Goal: Information Seeking & Learning: Learn about a topic

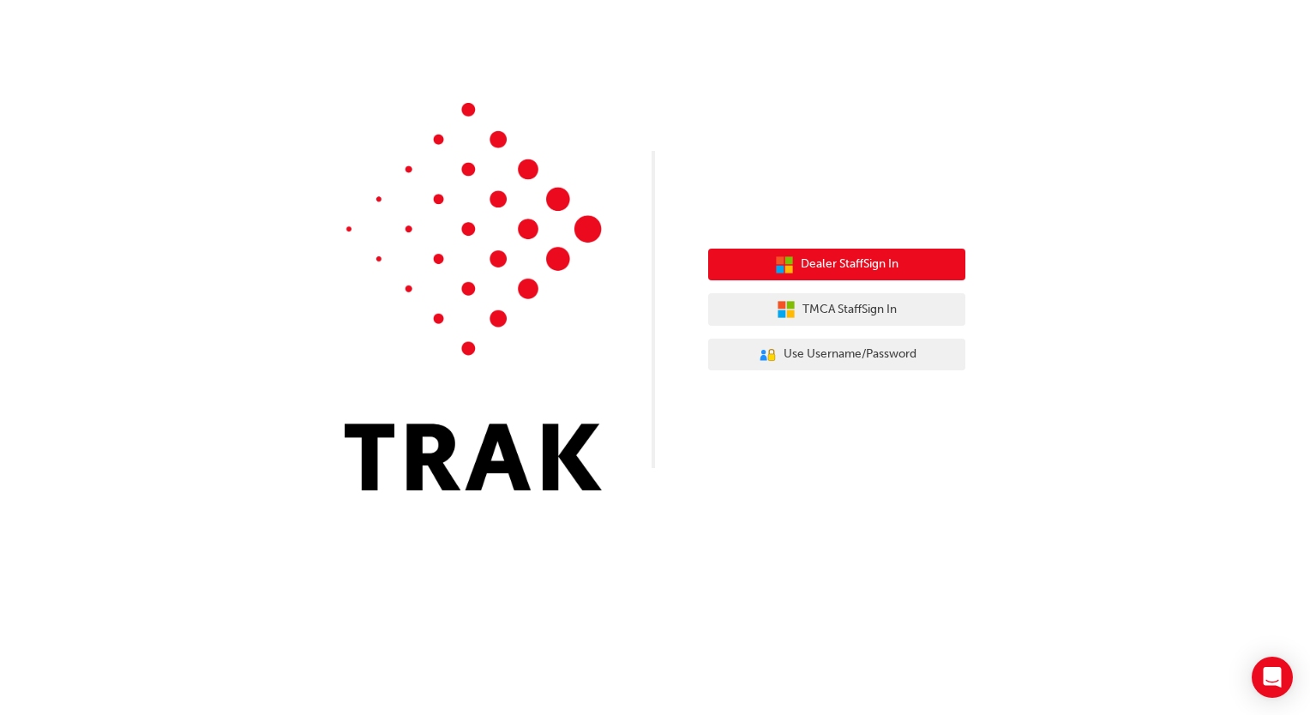
click at [872, 280] on button "Dealer Staff Sign In" at bounding box center [836, 265] width 257 height 33
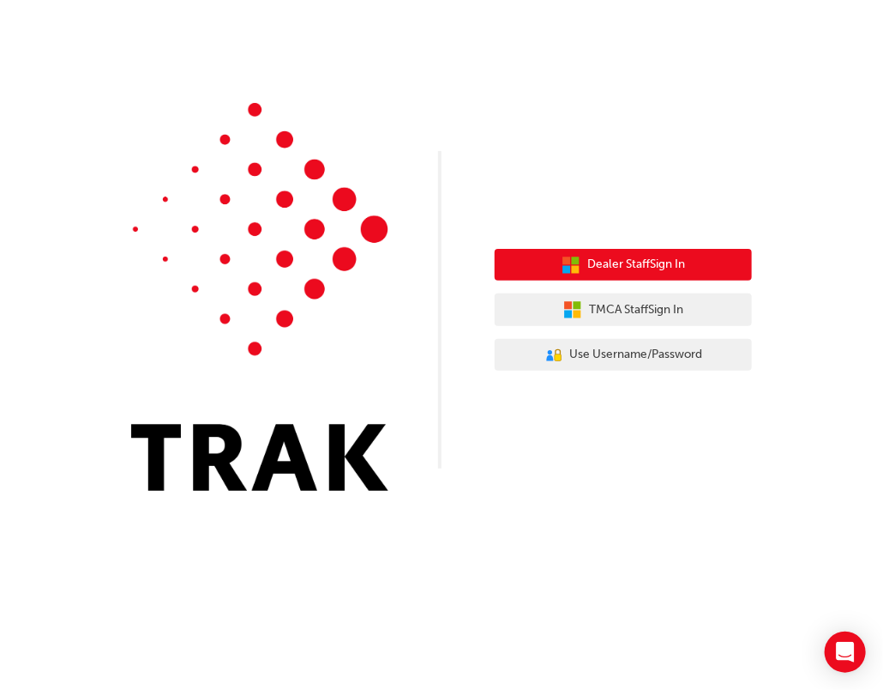
click at [662, 274] on span "Dealer Staff Sign In" at bounding box center [636, 265] width 98 height 20
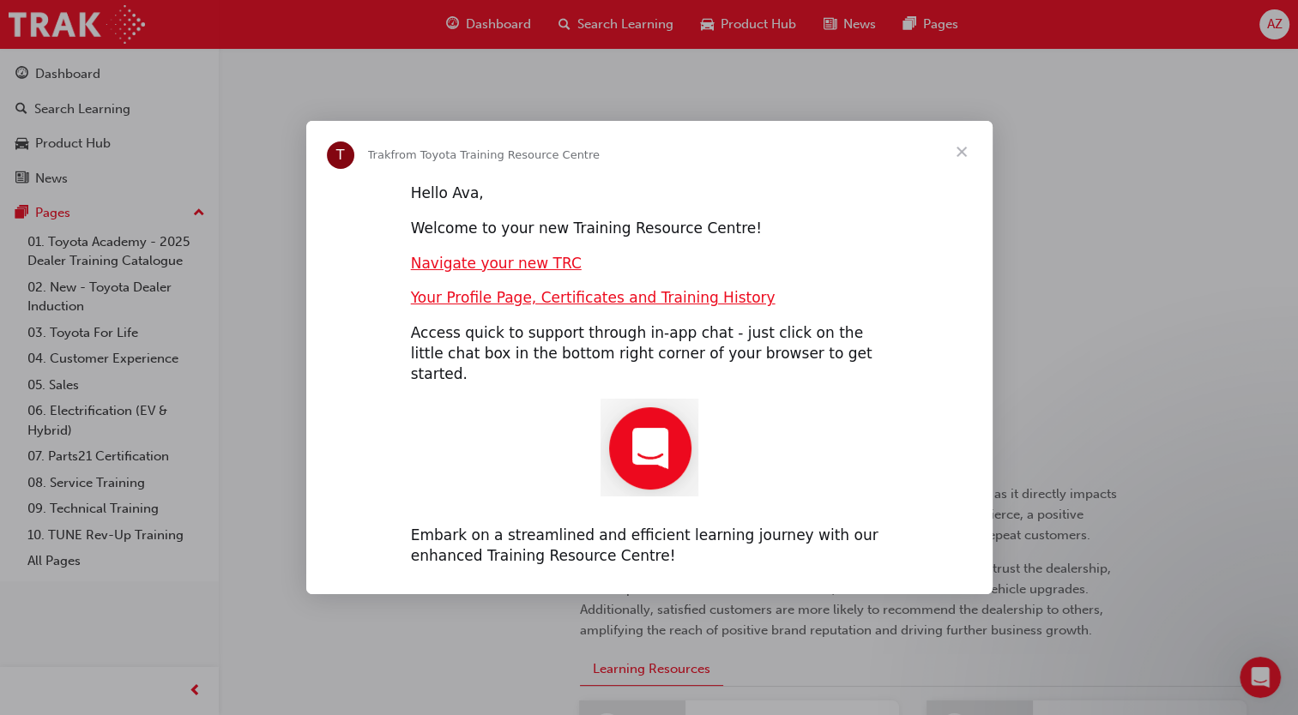
click at [971, 160] on span "Close" at bounding box center [962, 152] width 62 height 62
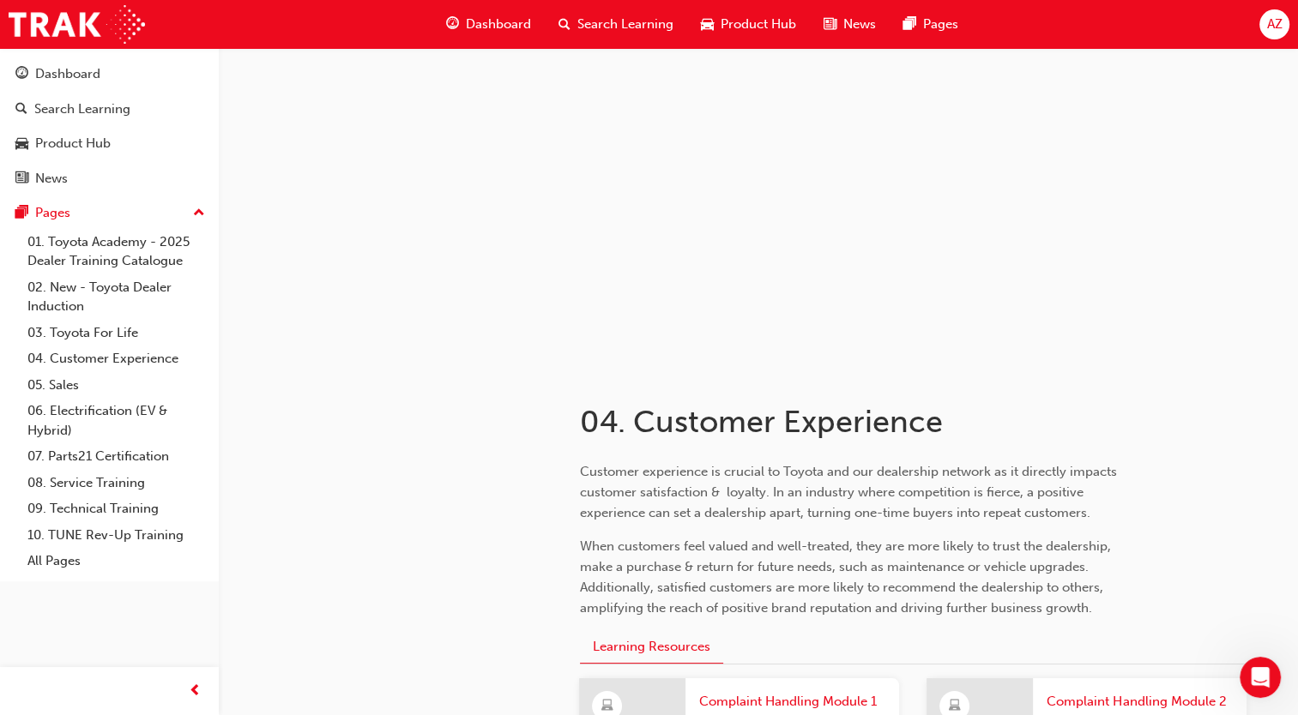
scroll to position [86, 0]
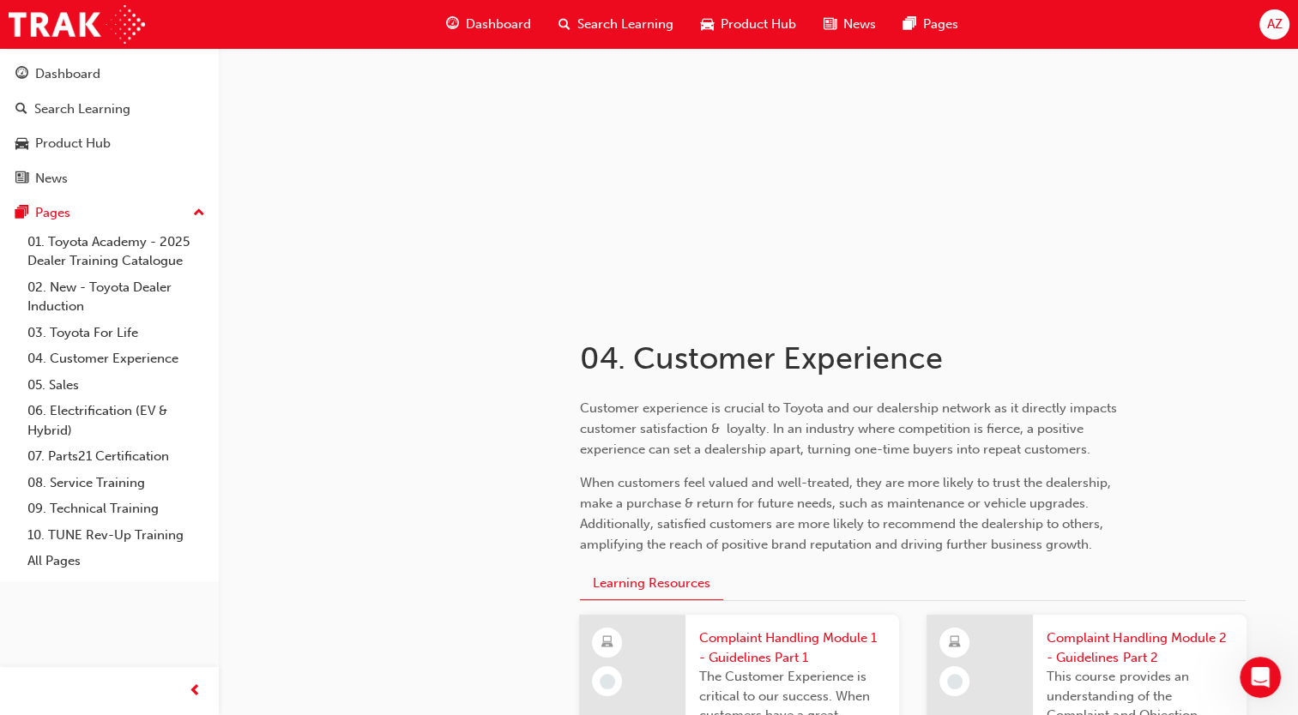
drag, startPoint x: 1143, startPoint y: 340, endPoint x: 1142, endPoint y: 332, distance: 8.7
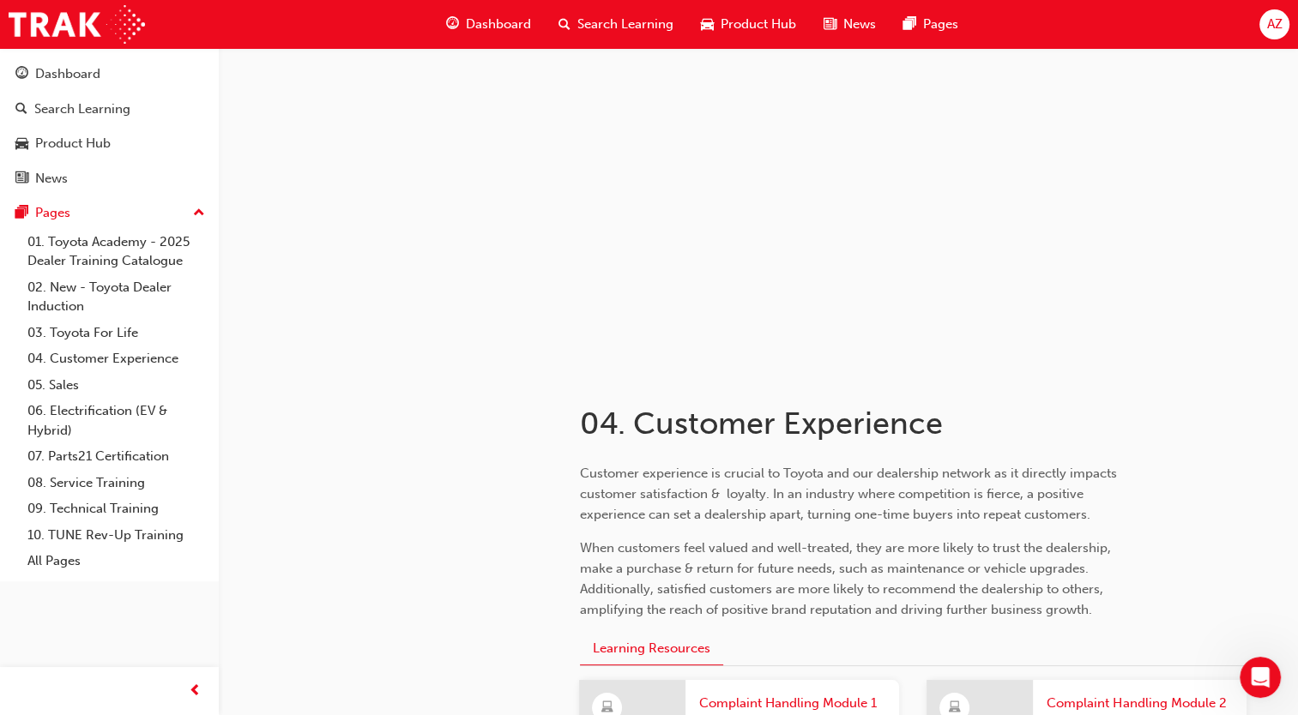
scroll to position [0, 0]
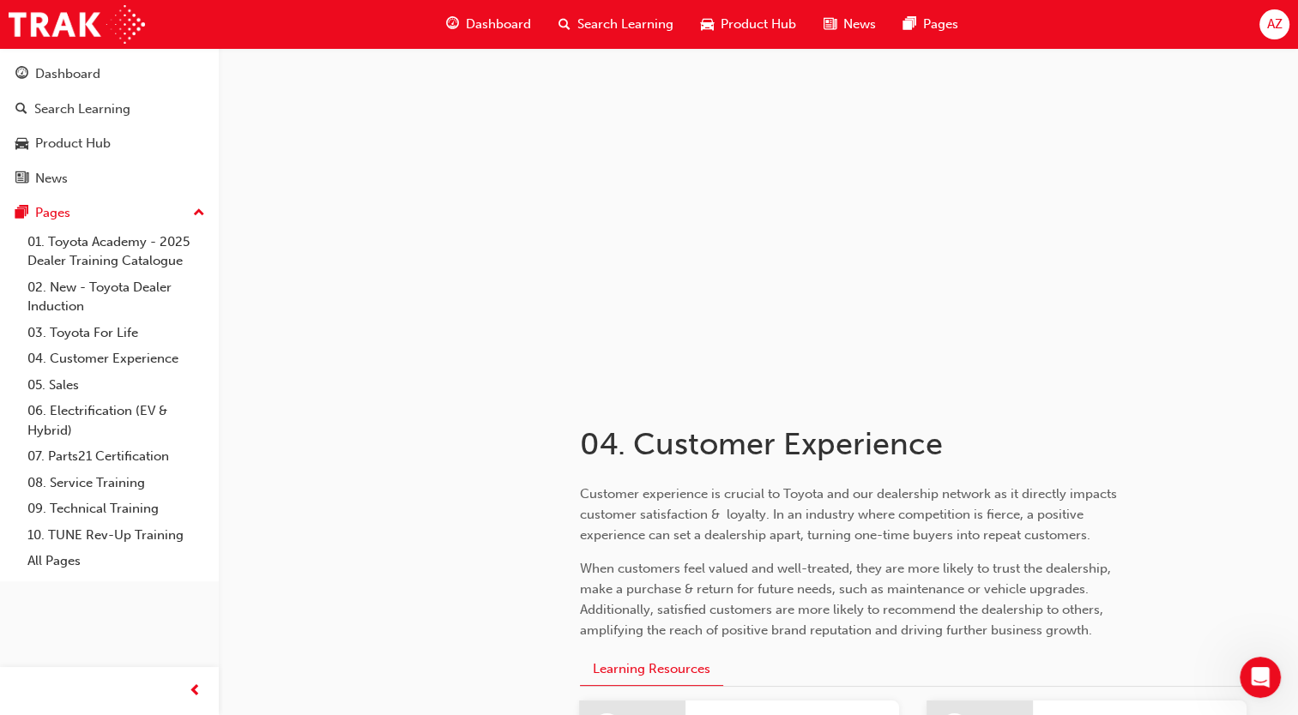
click at [651, 29] on span "Search Learning" at bounding box center [625, 25] width 96 height 20
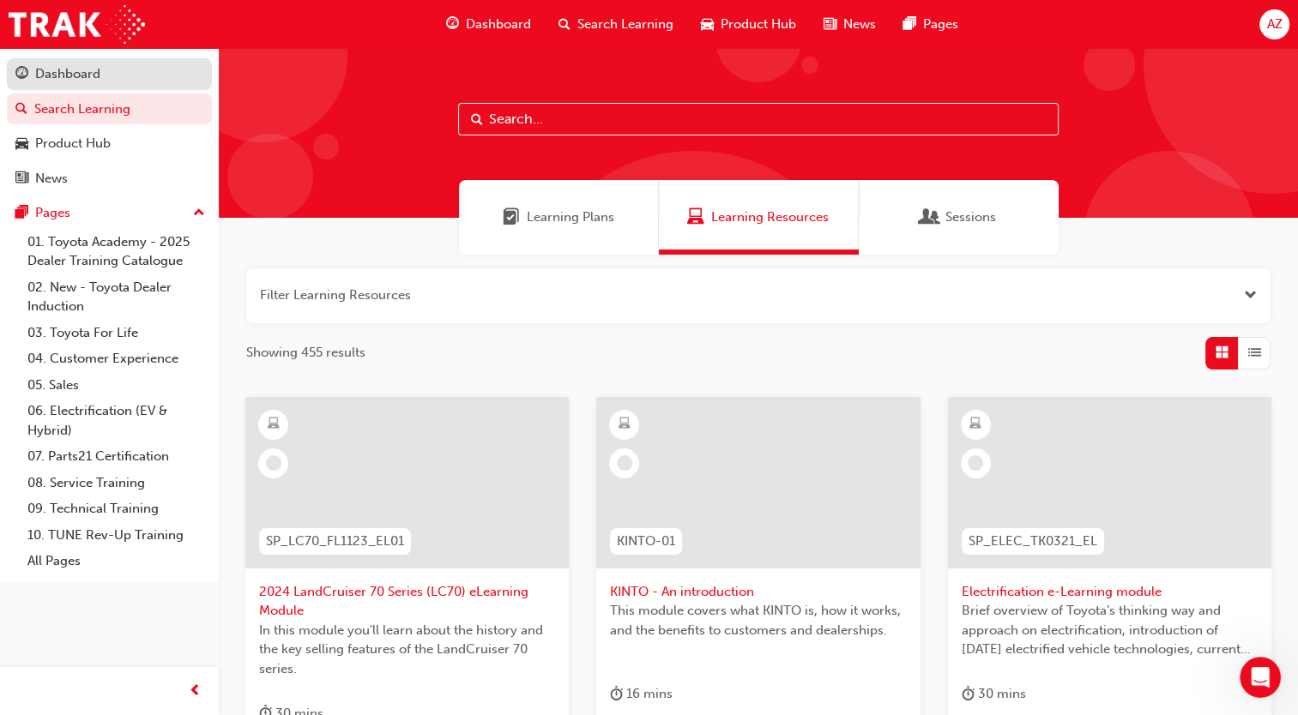
drag, startPoint x: 125, startPoint y: 81, endPoint x: 152, endPoint y: 75, distance: 27.1
click at [127, 81] on div "Dashboard" at bounding box center [109, 73] width 188 height 21
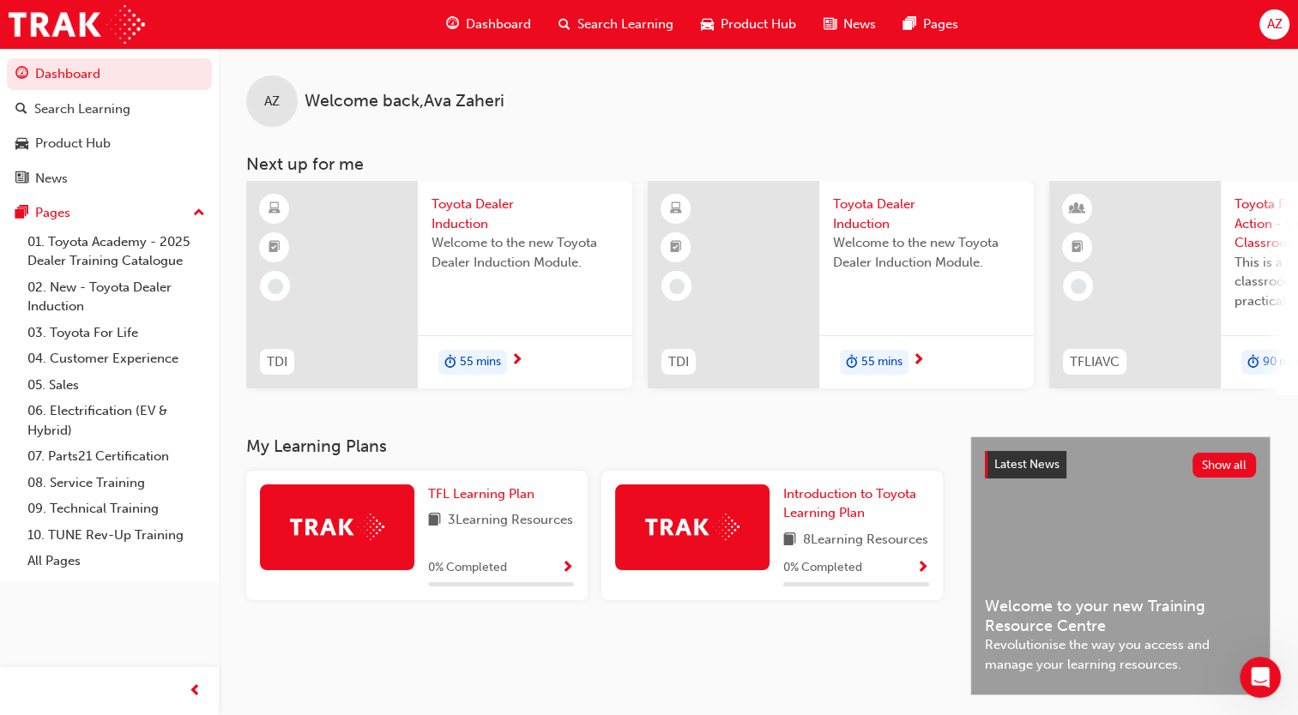
drag, startPoint x: 281, startPoint y: 104, endPoint x: 292, endPoint y: 104, distance: 10.3
click at [283, 105] on div "AZ" at bounding box center [271, 100] width 51 height 51
click at [377, 97] on span "Welcome back , Ava Zaheri" at bounding box center [404, 102] width 200 height 20
click at [382, 105] on span "Welcome back , Ava Zaheri" at bounding box center [404, 102] width 200 height 20
click at [383, 105] on span "Welcome back , Ava Zaheri" at bounding box center [404, 102] width 200 height 20
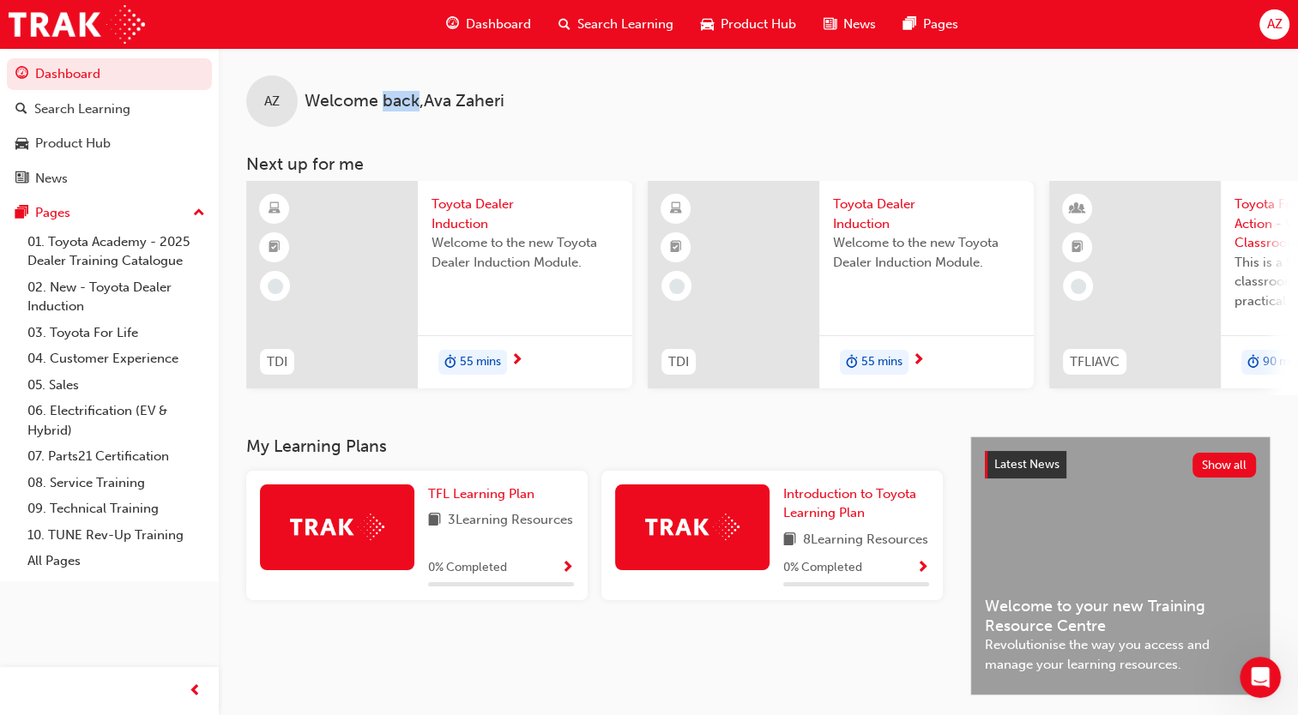
click at [1267, 21] on span "AZ" at bounding box center [1273, 25] width 15 height 20
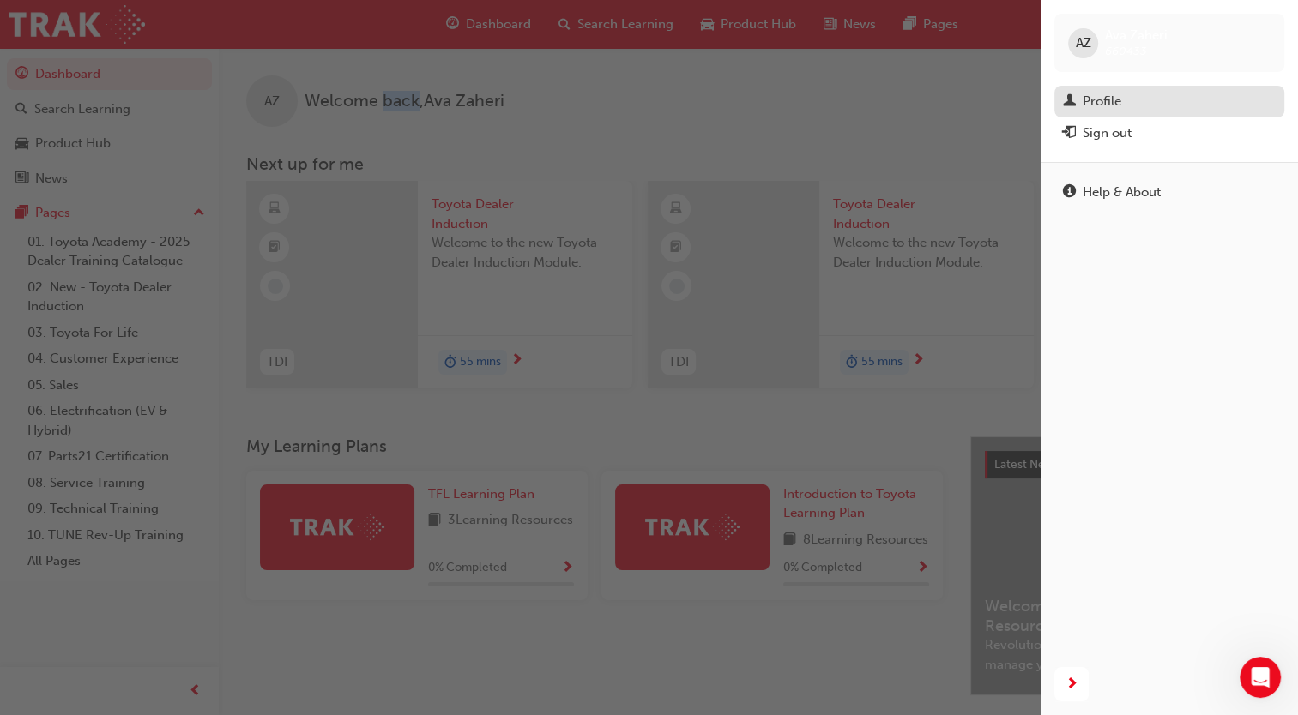
click at [1170, 108] on div "Profile" at bounding box center [1169, 101] width 213 height 21
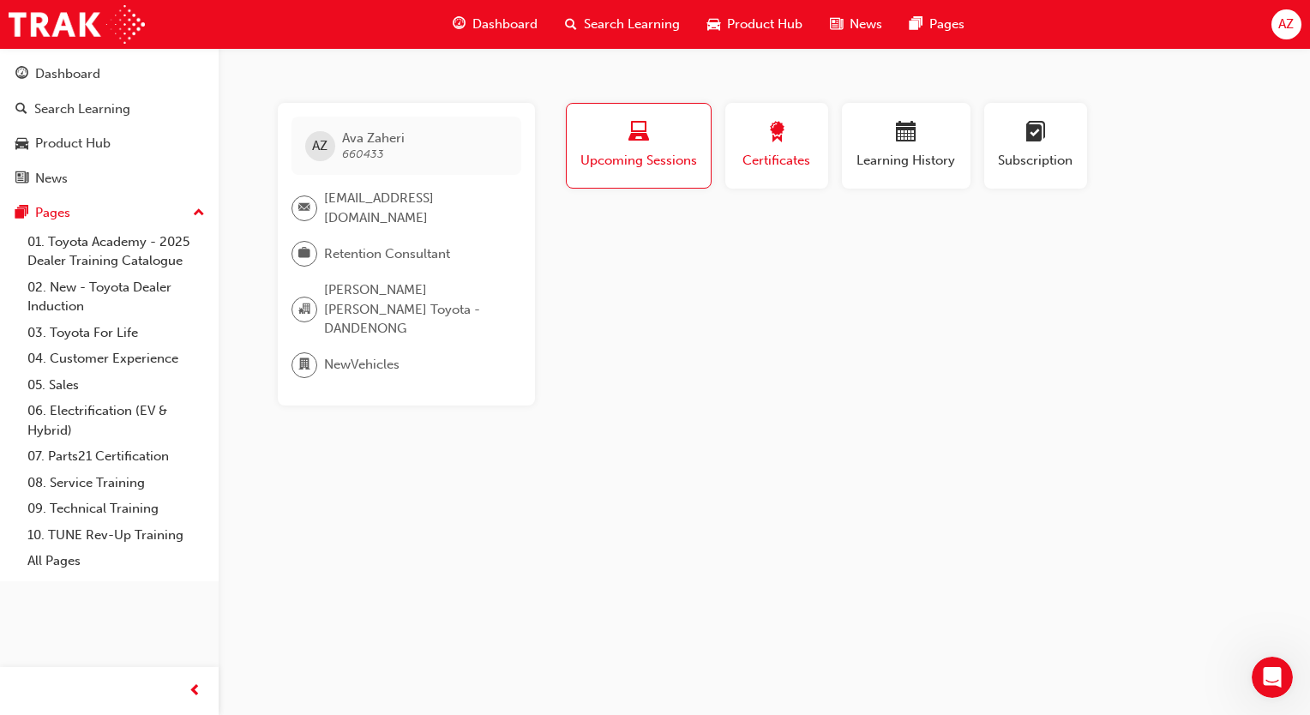
click at [789, 155] on span "Certificates" at bounding box center [776, 161] width 77 height 20
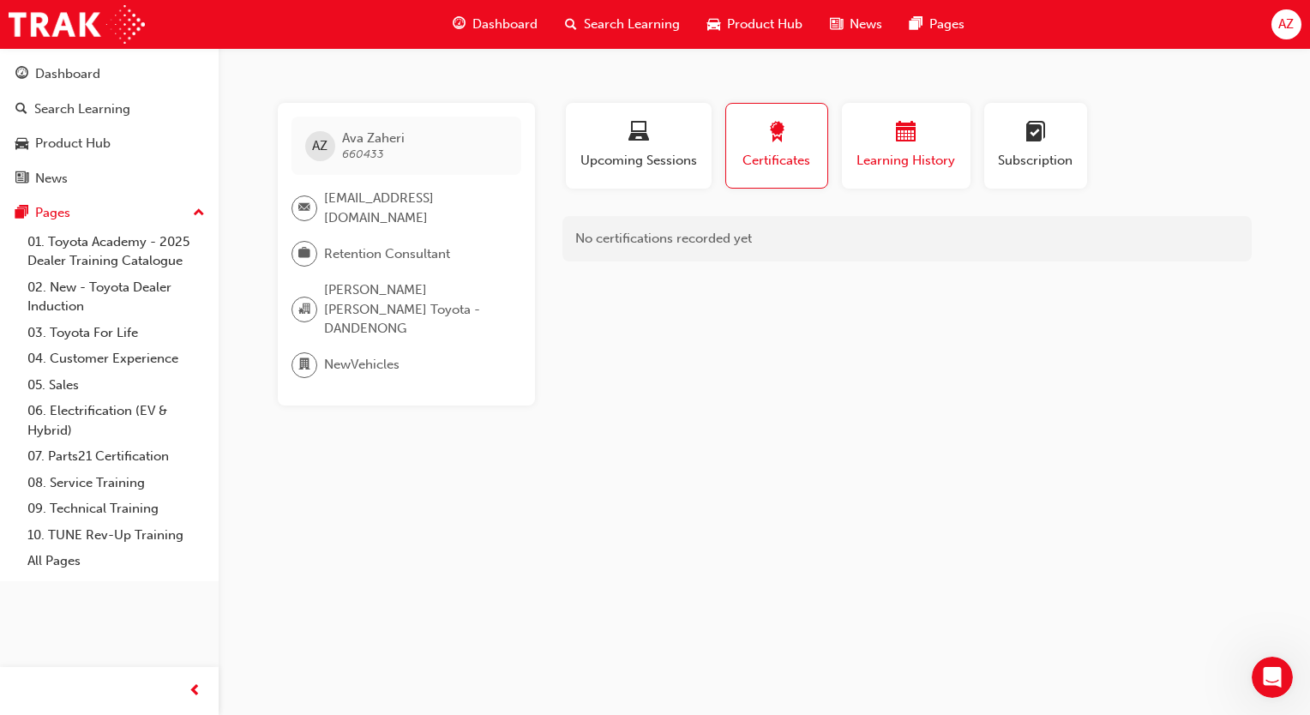
click at [878, 153] on span "Learning History" at bounding box center [906, 161] width 103 height 20
click at [766, 149] on div "Certificates" at bounding box center [776, 146] width 77 height 49
click at [134, 65] on div "Dashboard" at bounding box center [109, 73] width 188 height 21
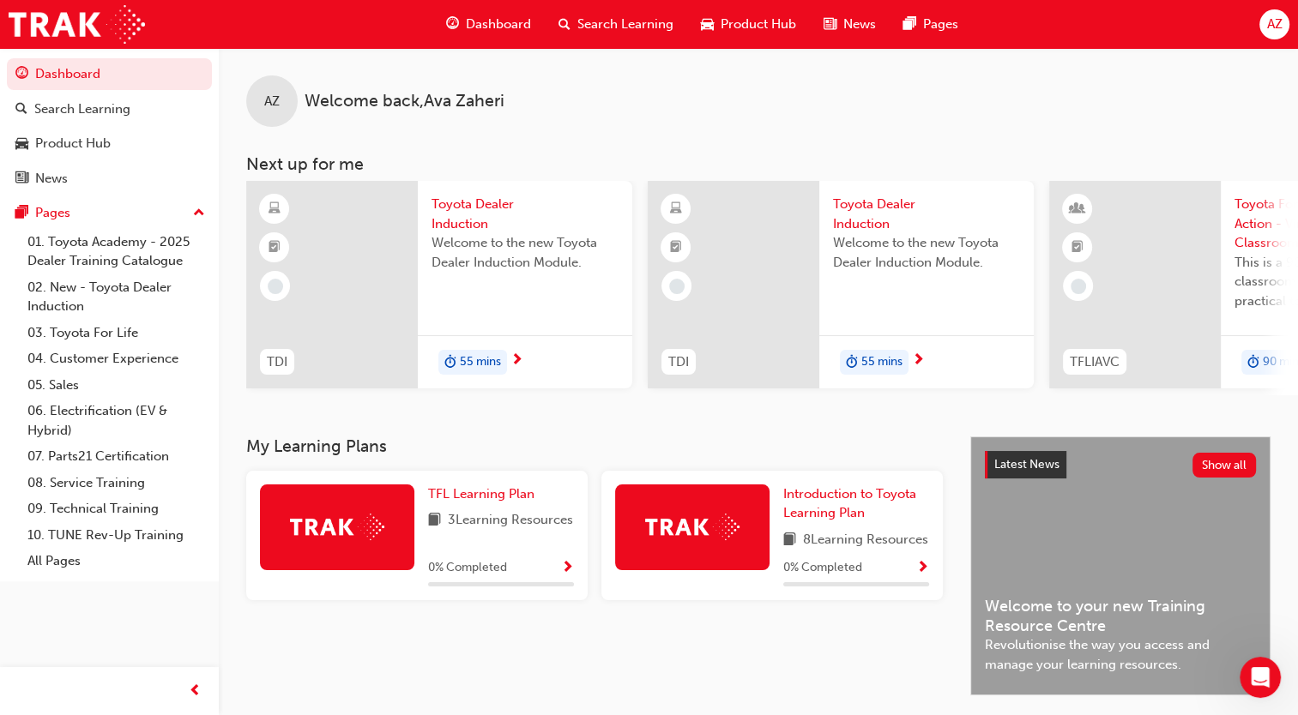
click at [565, 14] on span "search-icon" at bounding box center [564, 24] width 12 height 21
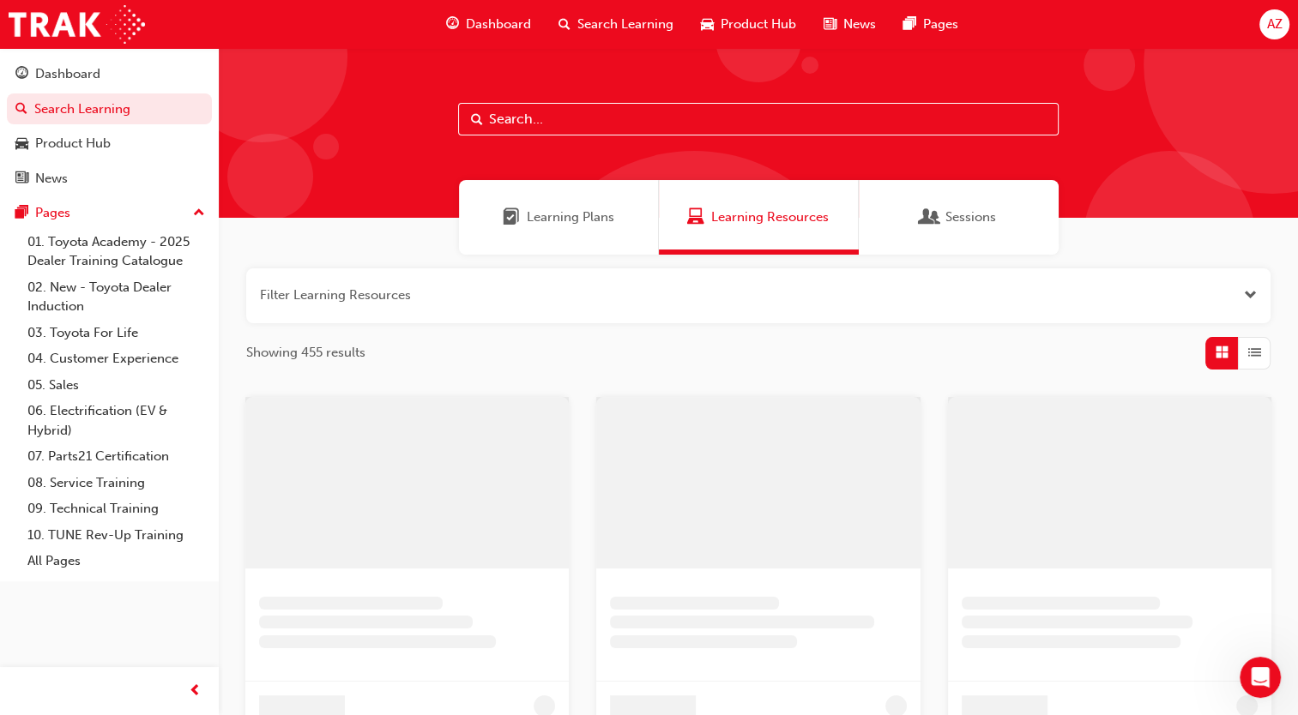
click at [598, 124] on input "text" at bounding box center [758, 119] width 600 height 33
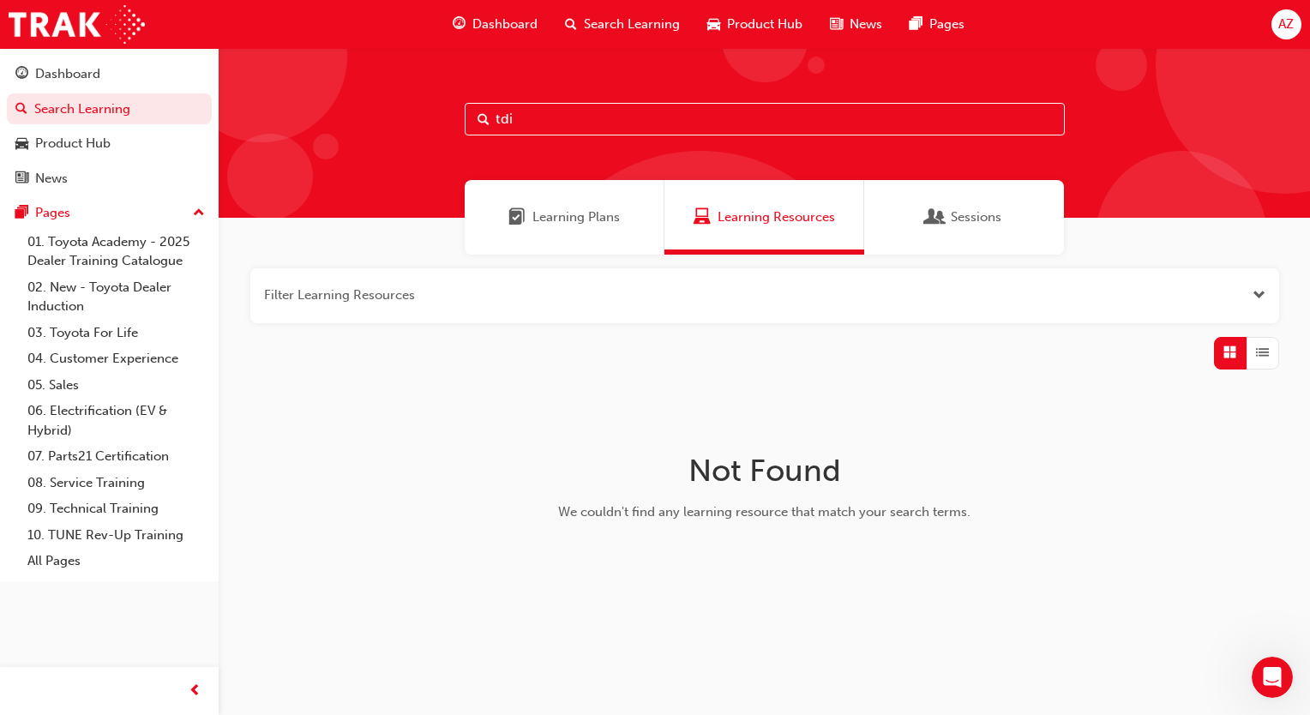
type input "tdi"
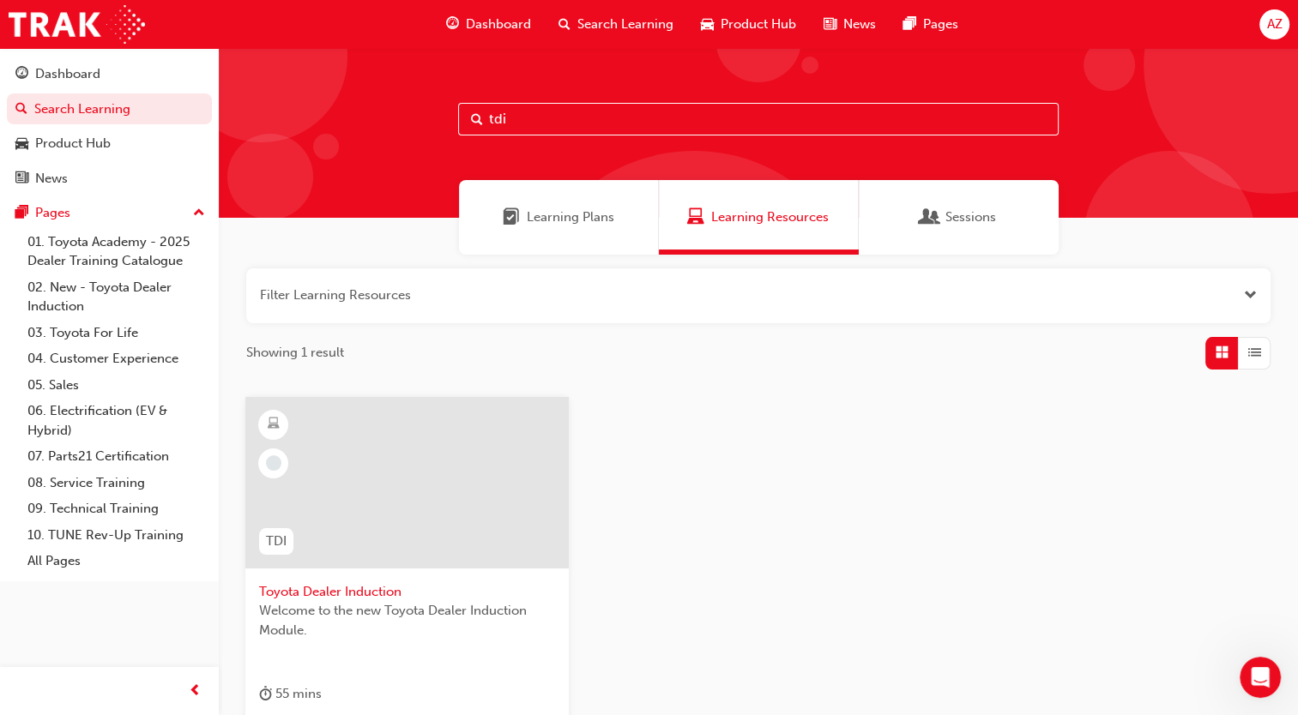
click at [480, 583] on span "Toyota Dealer Induction" at bounding box center [407, 592] width 296 height 20
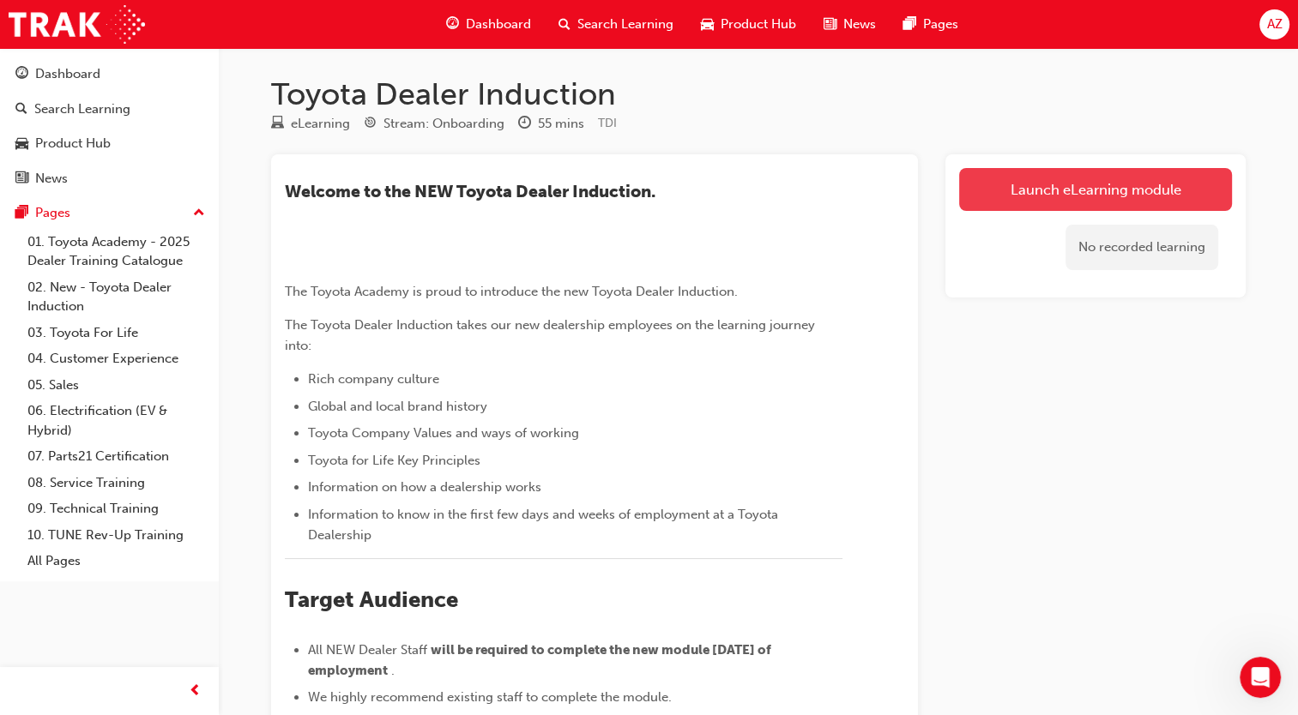
click at [1115, 183] on link "Launch eLearning module" at bounding box center [1095, 189] width 273 height 43
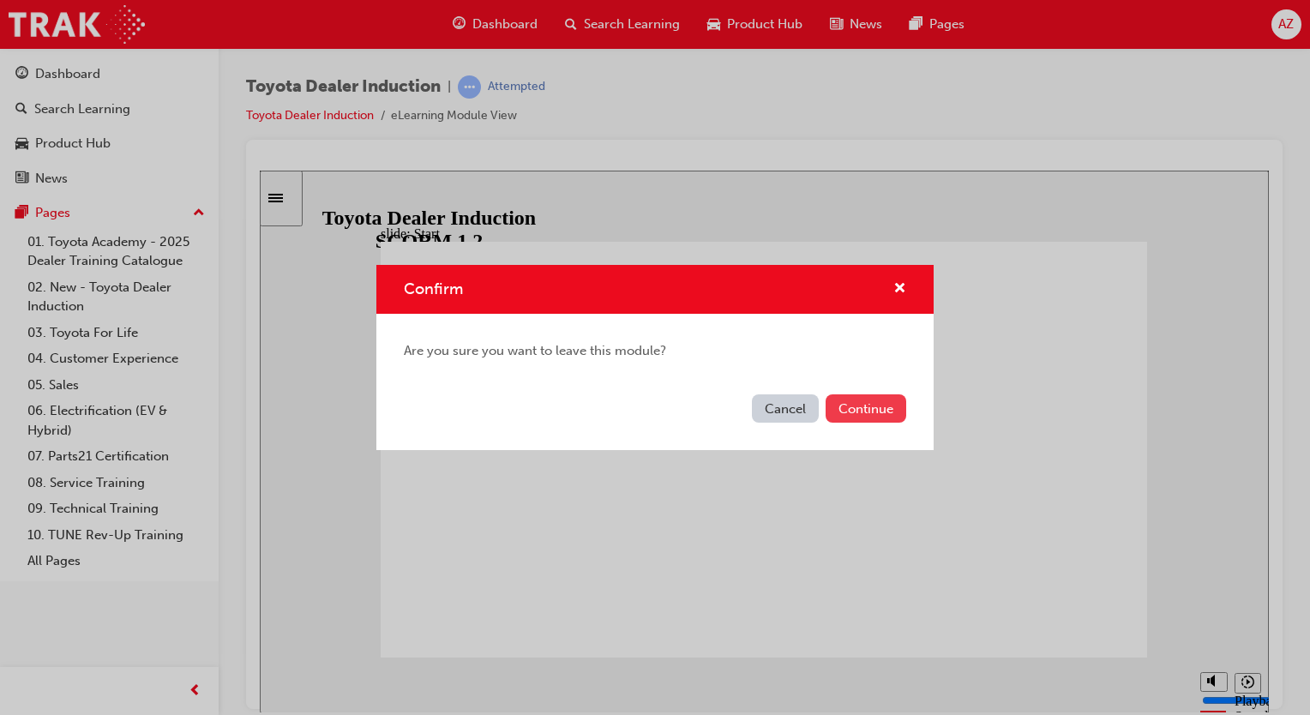
click at [847, 408] on button "Continue" at bounding box center [866, 409] width 81 height 28
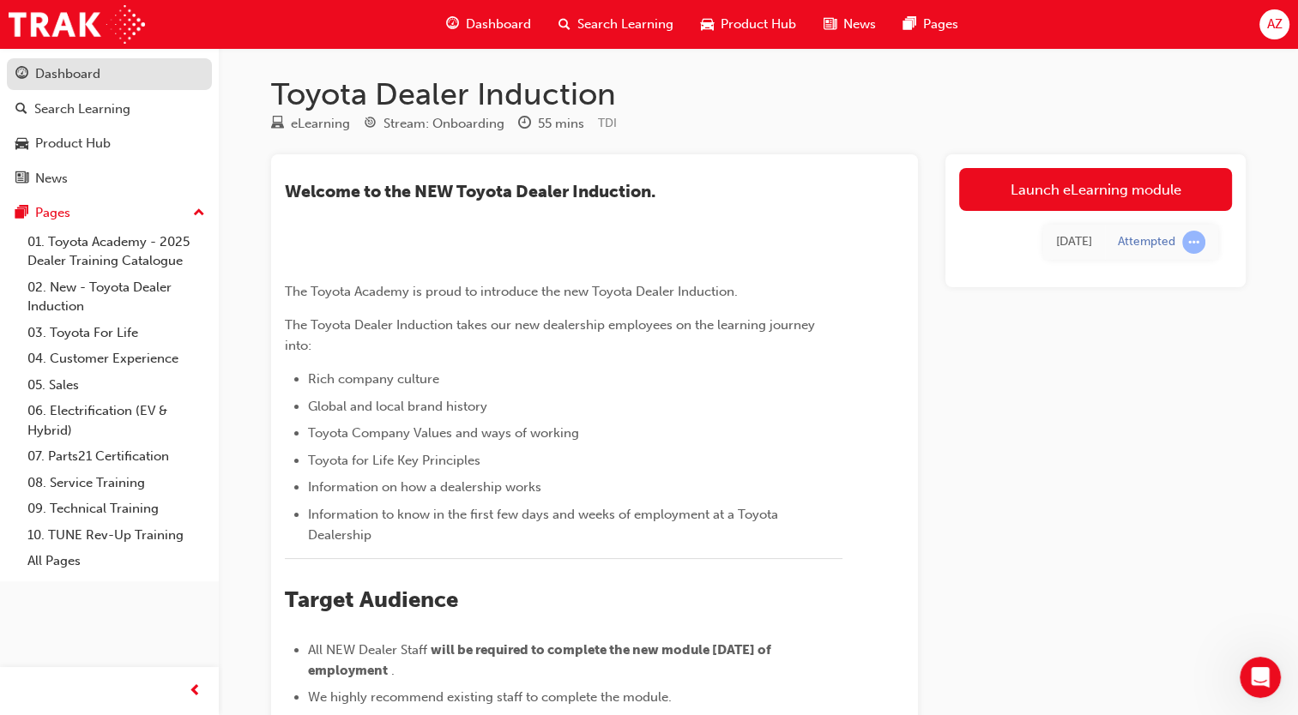
click at [172, 69] on div "Dashboard" at bounding box center [109, 73] width 188 height 21
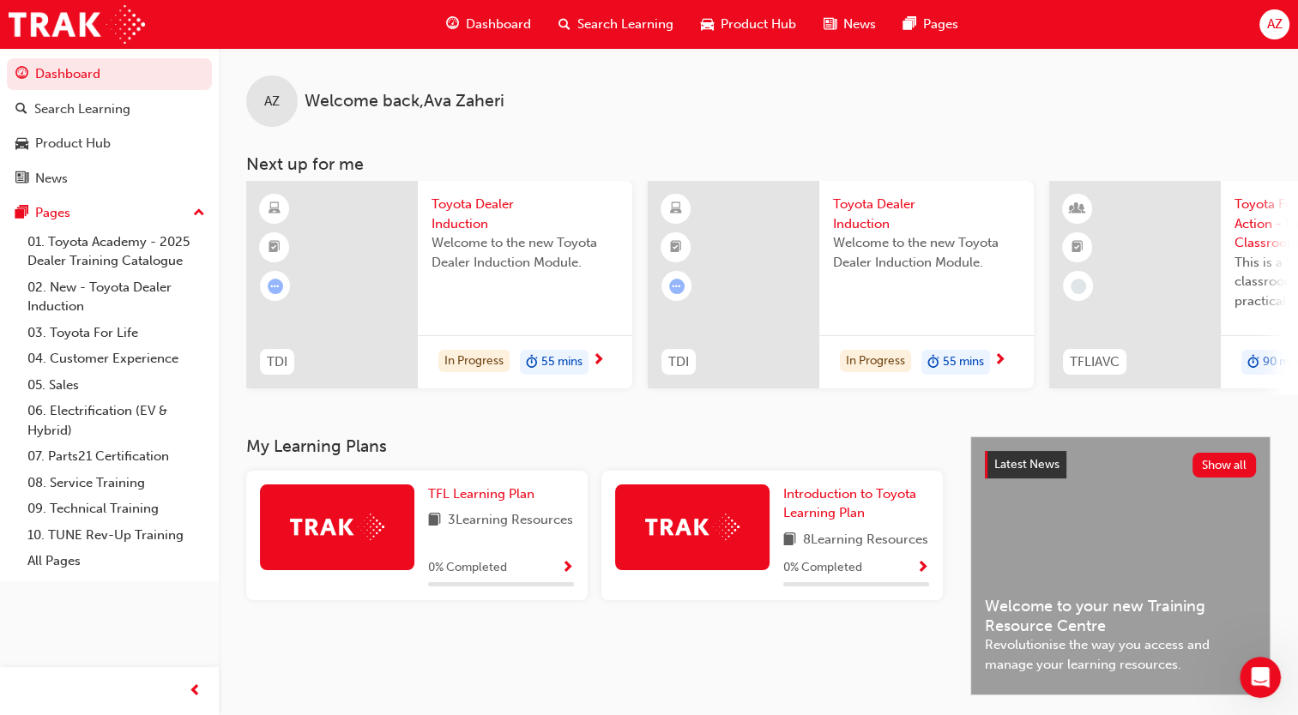
drag, startPoint x: 1169, startPoint y: 190, endPoint x: 1166, endPoint y: 143, distance: 47.2
click at [1166, 143] on div "AZ Welcome back , Ava Zaheri Next up for me TDI Toyota Dealer Induction Welcome…" at bounding box center [758, 221] width 1079 height 347
click at [1267, 37] on div "AZ" at bounding box center [1274, 24] width 30 height 30
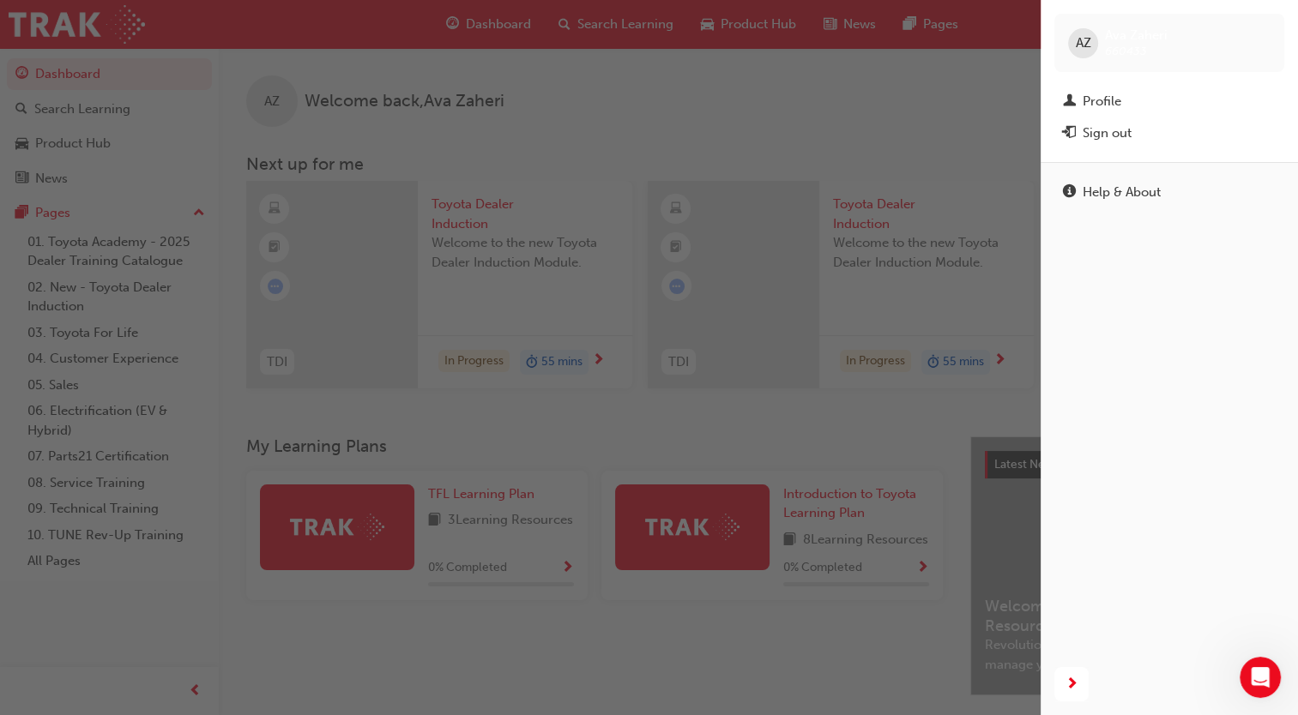
click at [1079, 45] on span "AZ" at bounding box center [1082, 43] width 15 height 20
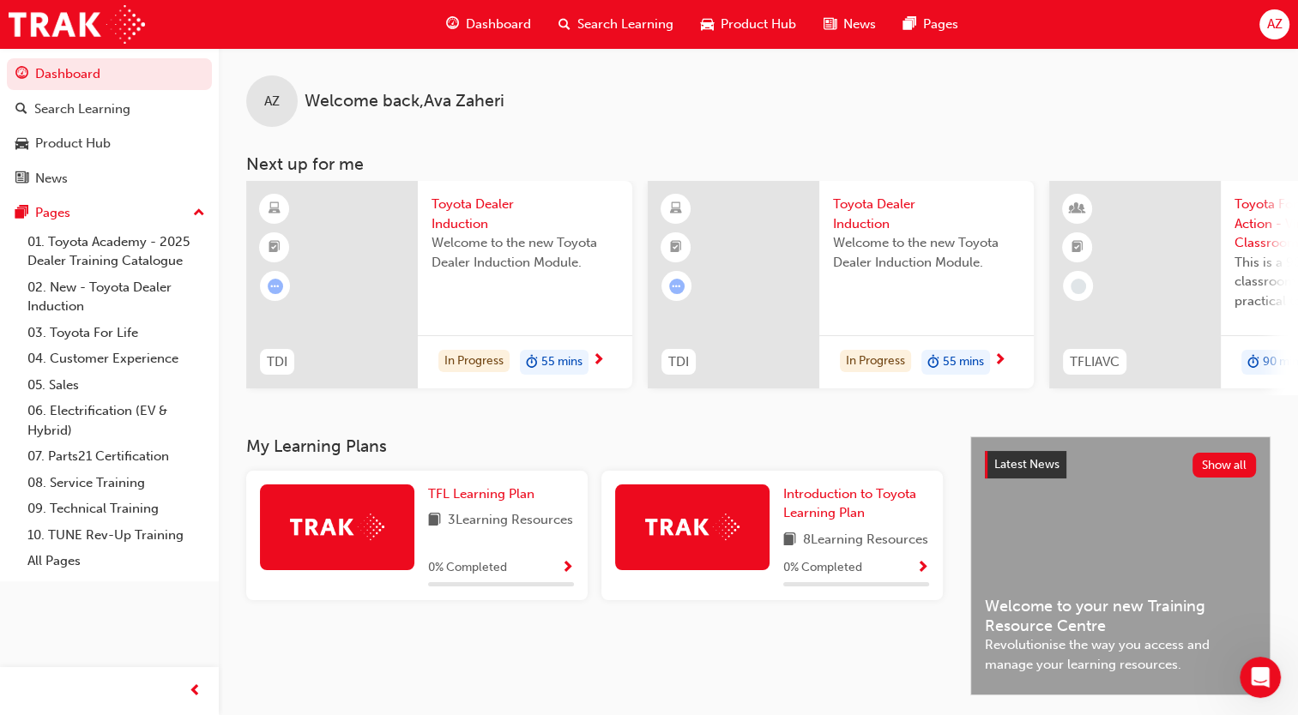
click at [1255, 23] on div "Dashboard Search Learning Product Hub News Pages AZ" at bounding box center [649, 24] width 1298 height 49
click at [1263, 30] on div "AZ" at bounding box center [1274, 24] width 30 height 30
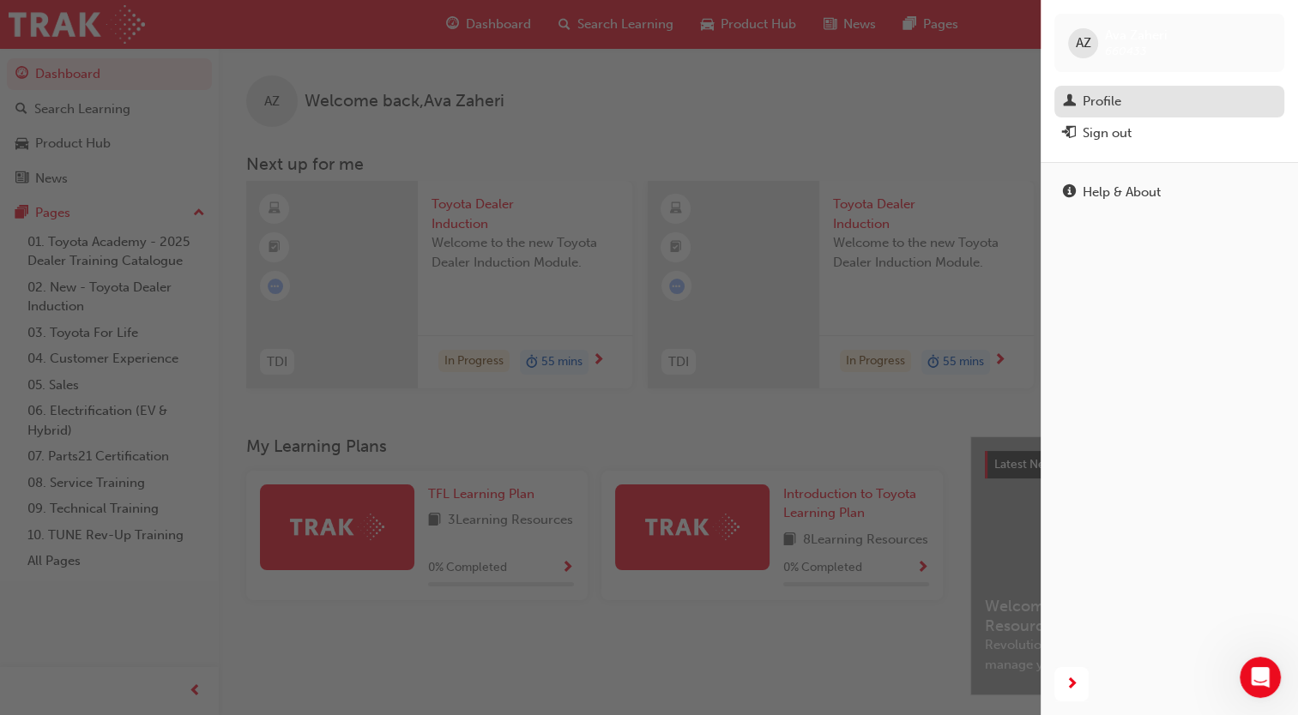
click at [1094, 99] on div "Profile" at bounding box center [1101, 102] width 39 height 20
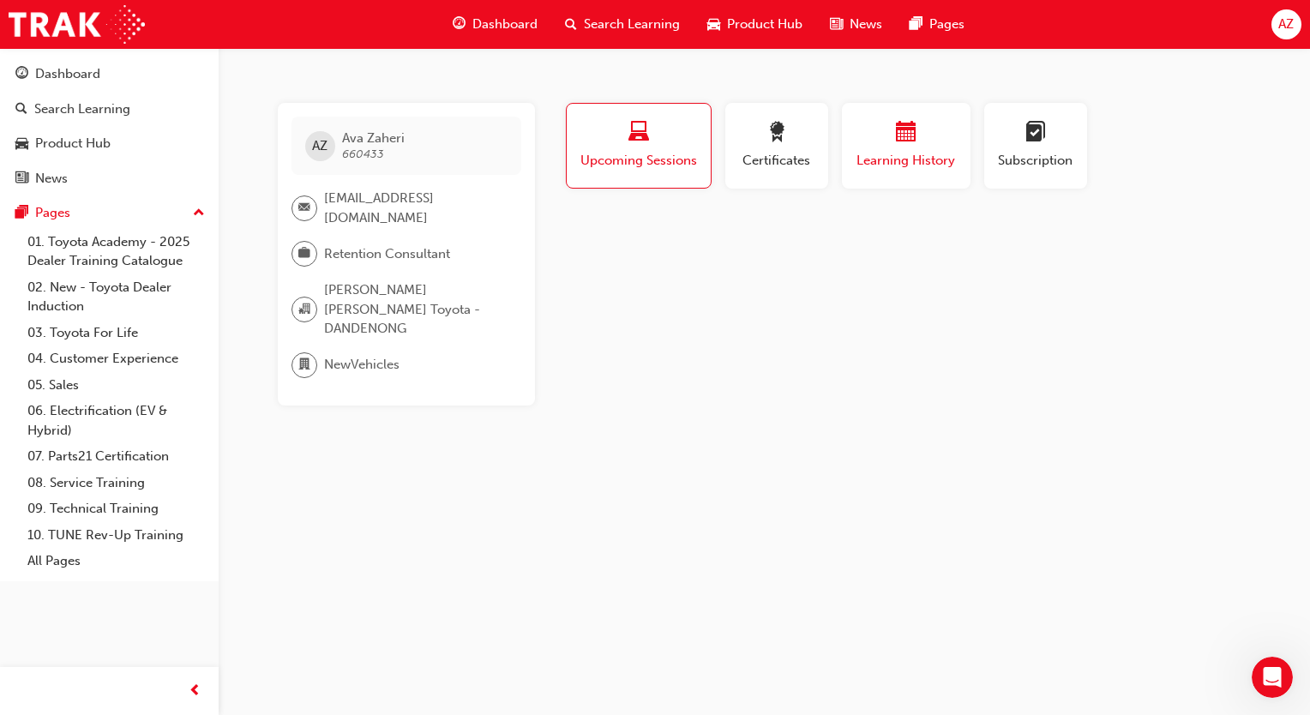
drag, startPoint x: 796, startPoint y: 167, endPoint x: 937, endPoint y: 158, distance: 141.0
click at [796, 167] on span "Certificates" at bounding box center [776, 161] width 77 height 20
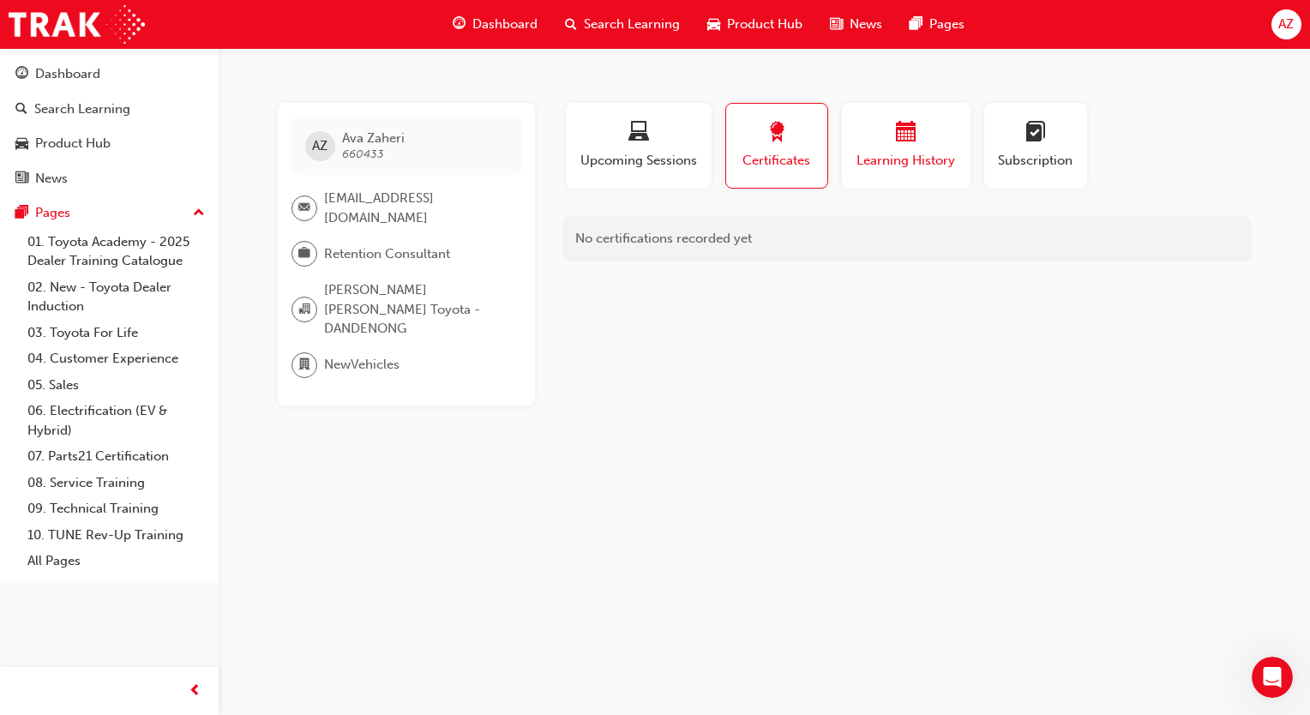
click at [959, 145] on button "Learning History" at bounding box center [906, 146] width 129 height 86
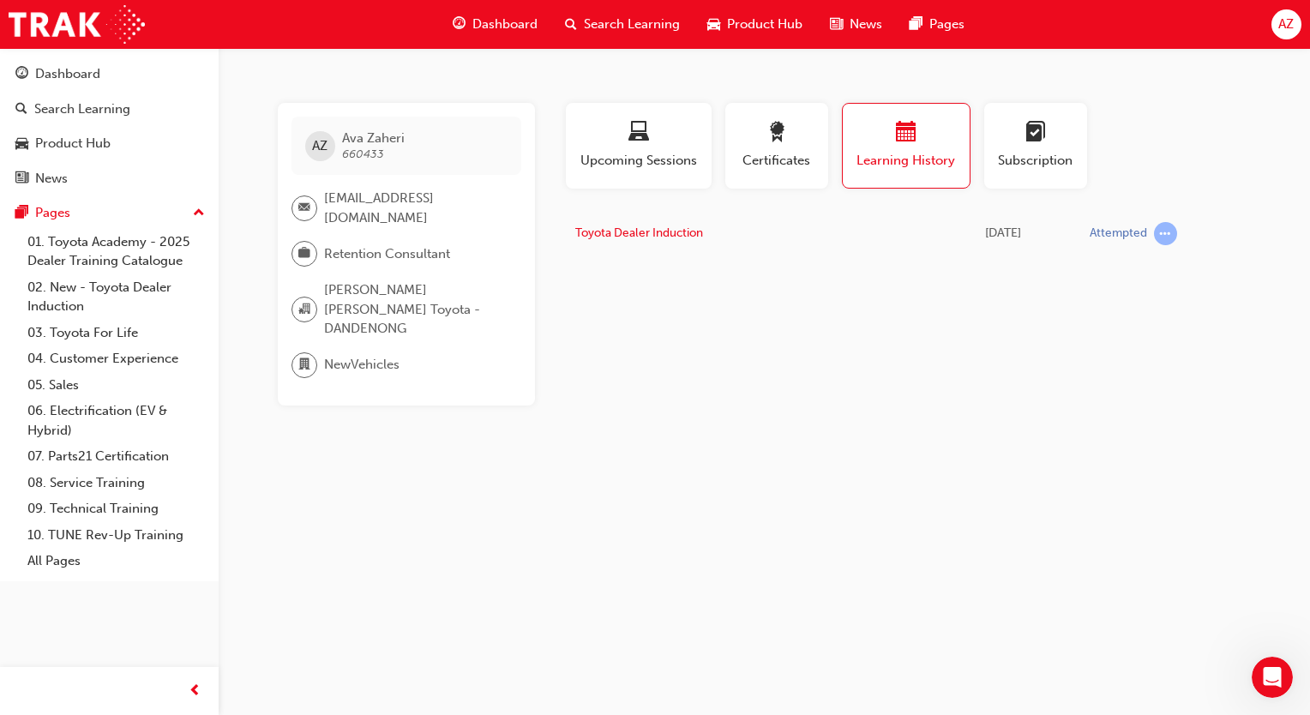
click at [395, 164] on div "AZ Ava Zaheri 660433" at bounding box center [407, 146] width 230 height 58
click at [377, 156] on span "660433" at bounding box center [363, 154] width 42 height 15
click at [786, 181] on button "Certificates" at bounding box center [777, 146] width 103 height 86
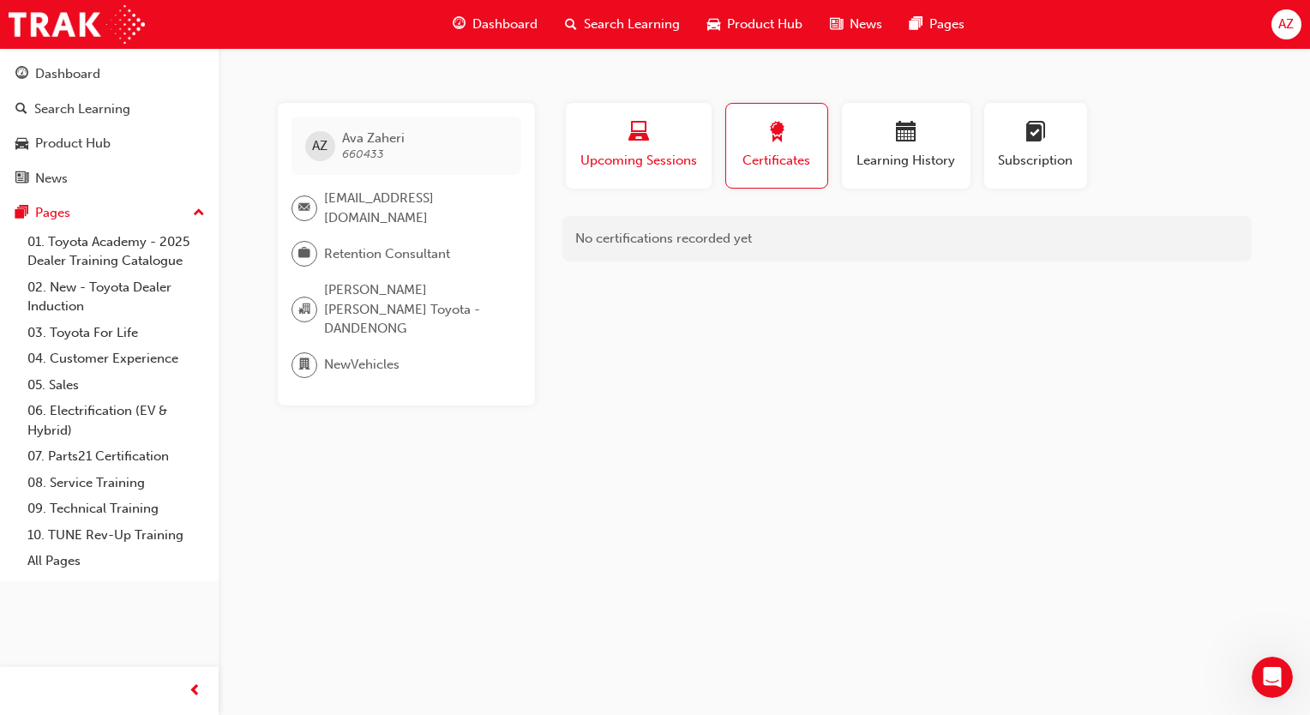
click at [672, 177] on button "Upcoming Sessions" at bounding box center [639, 146] width 146 height 86
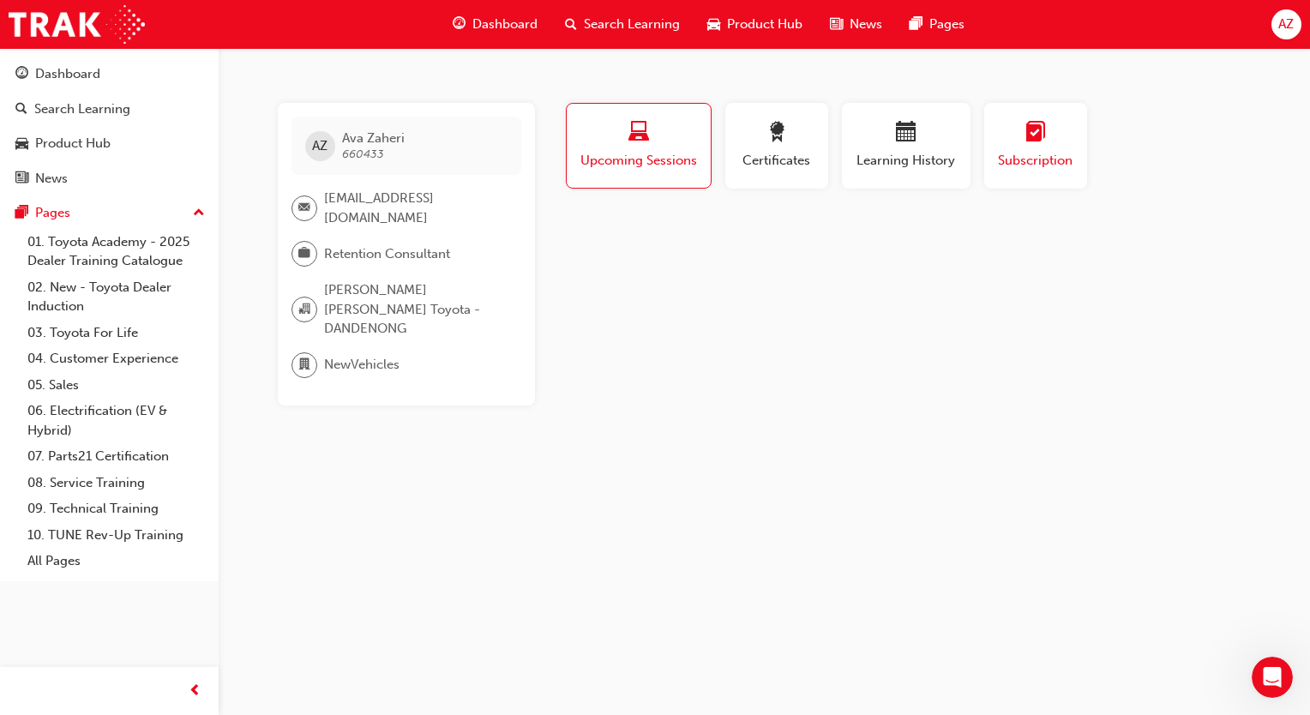
click at [1061, 158] on span "Subscription" at bounding box center [1035, 161] width 77 height 20
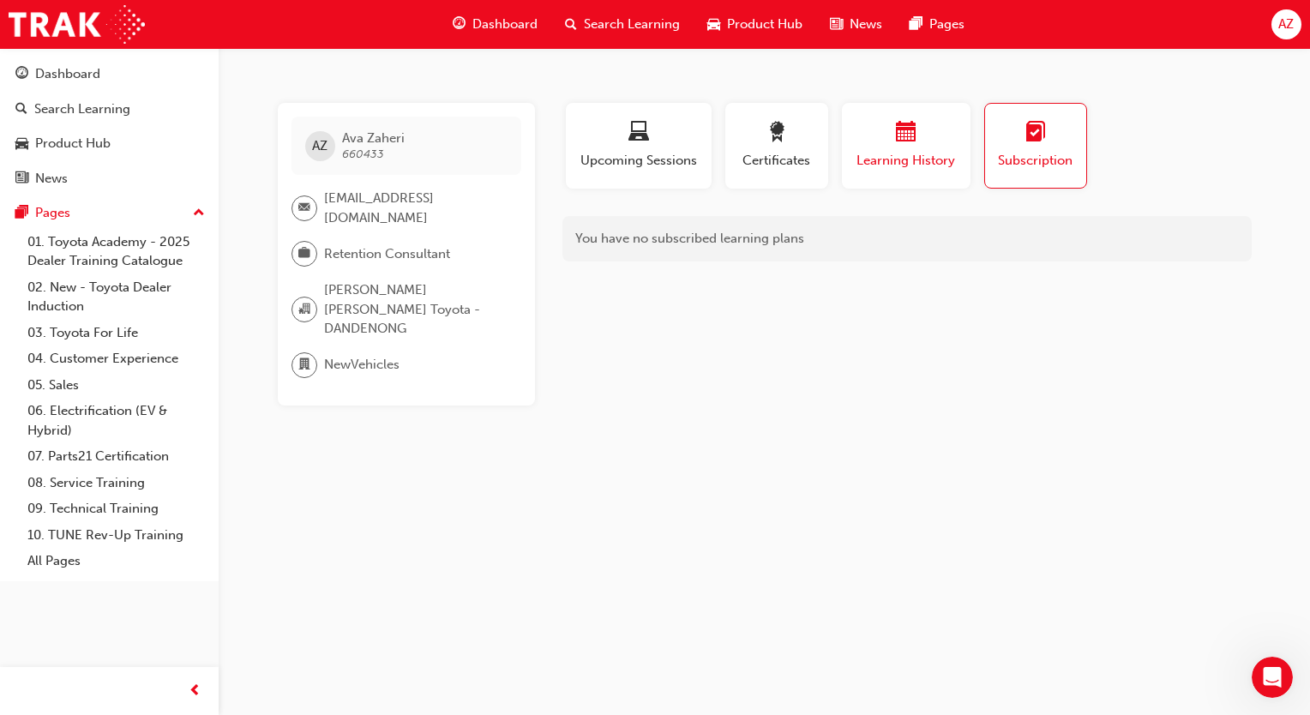
click at [954, 130] on div "button" at bounding box center [906, 135] width 103 height 27
